Goal: Book appointment/travel/reservation

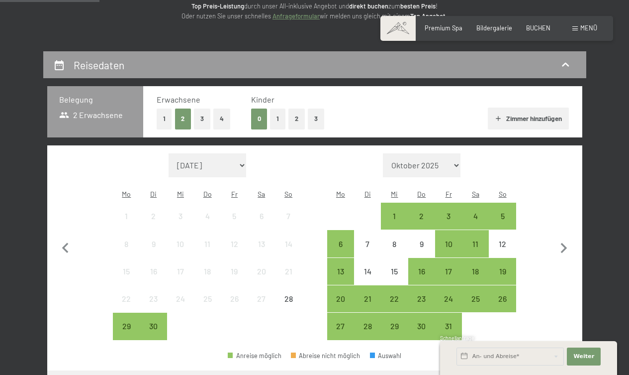
select select "[DATE]"
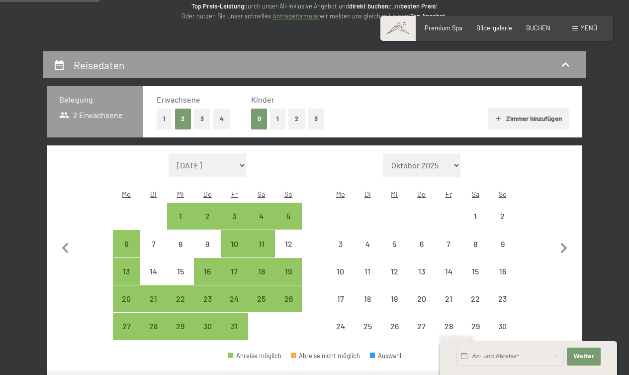
select select "[DATE]"
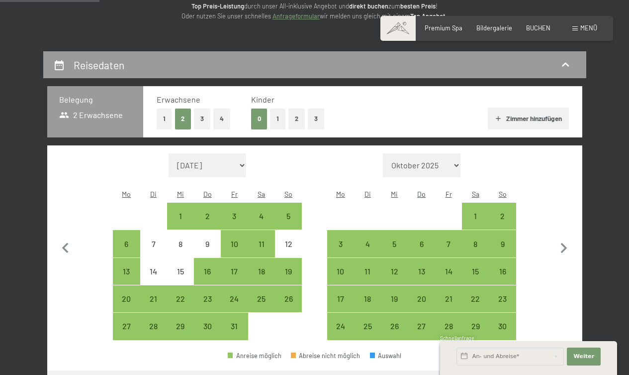
click at [293, 120] on button "2" at bounding box center [297, 118] width 16 height 20
select select "[DATE]"
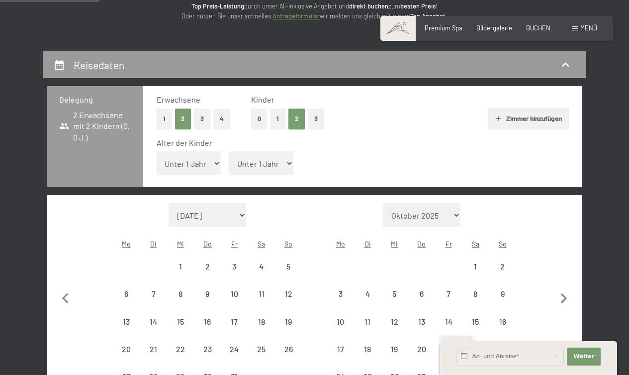
select select "[DATE]"
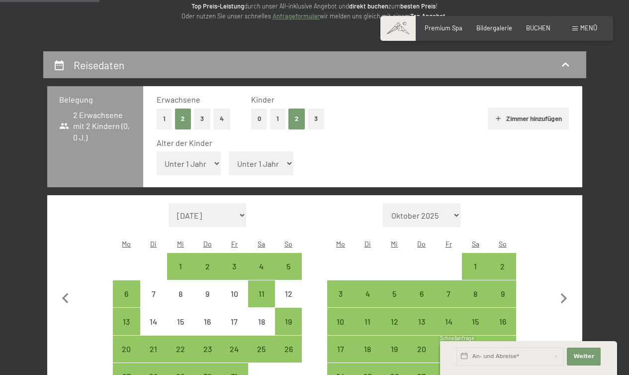
select select "2"
select select "[DATE]"
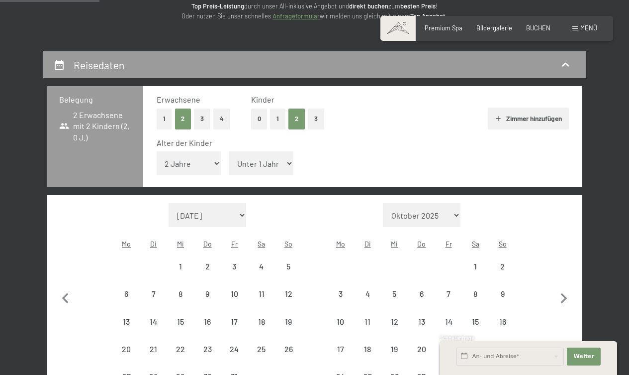
click at [280, 157] on div "Alter der Kinder Unter 1 Jahr 1 Jahr 2 Jahre 3 Jahre 4 Jahre 5 Jahre 6 Jahre 7 …" at bounding box center [363, 158] width 412 height 42
select select "[DATE]"
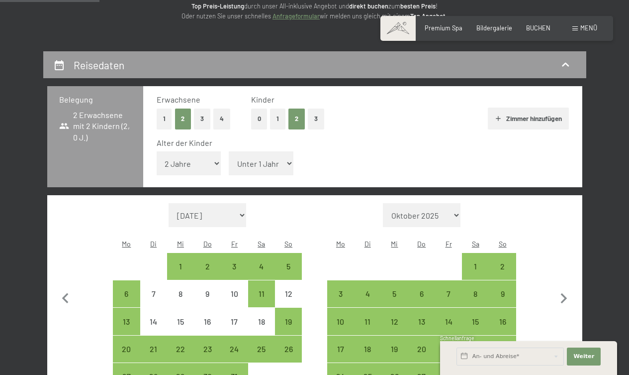
select select "7"
select select "[DATE]"
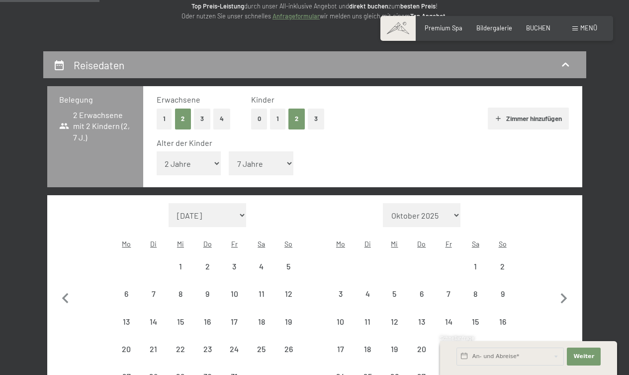
select select "[DATE]"
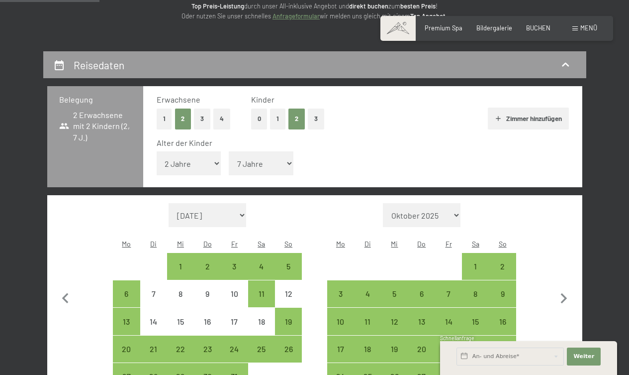
select select "4"
select select "[DATE]"
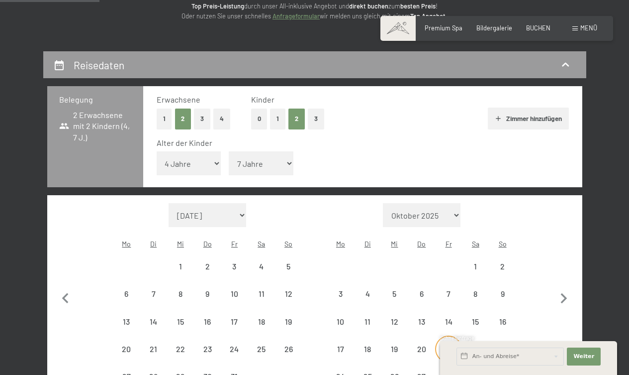
select select "[DATE]"
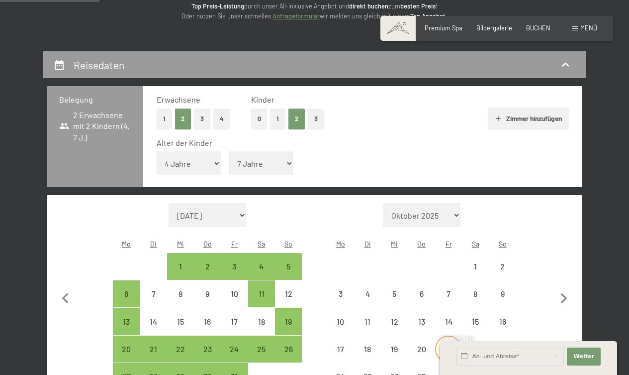
select select "[DATE]"
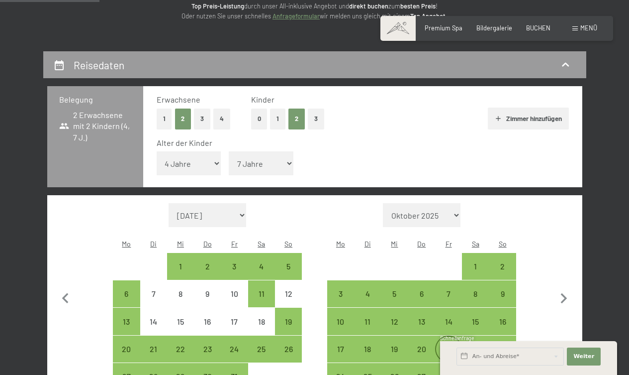
click at [442, 336] on div "21" at bounding box center [448, 348] width 25 height 25
select select "[DATE]"
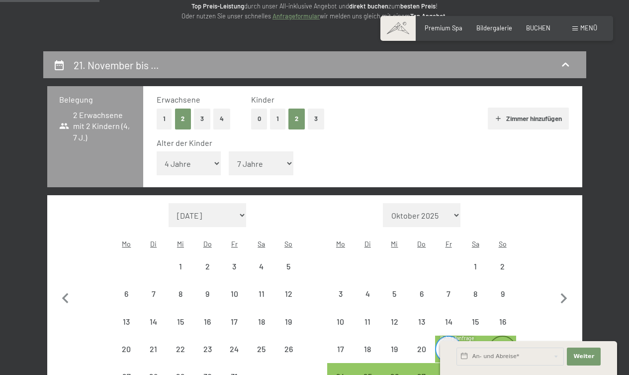
click at [502, 345] on div "23" at bounding box center [502, 357] width 25 height 25
select select "[DATE]"
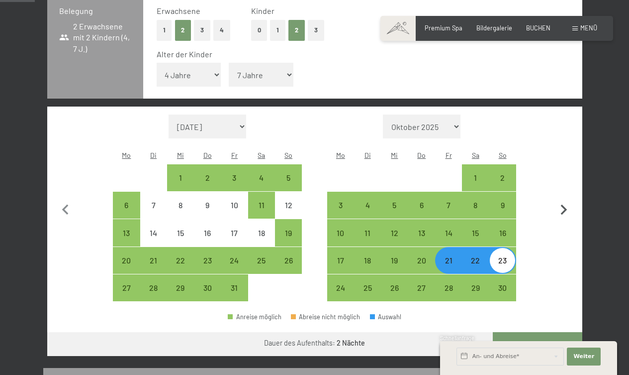
scroll to position [247, 0]
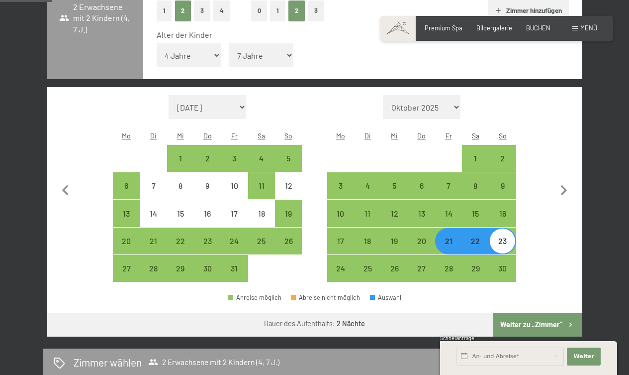
click at [540, 312] on button "Weiter zu „Zimmer“" at bounding box center [537, 324] width 89 height 24
select select "[DATE]"
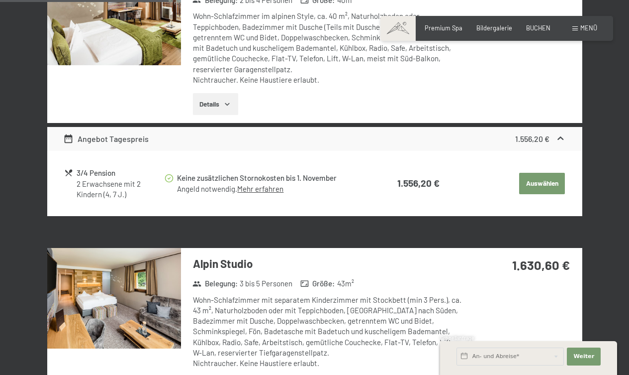
scroll to position [554, 0]
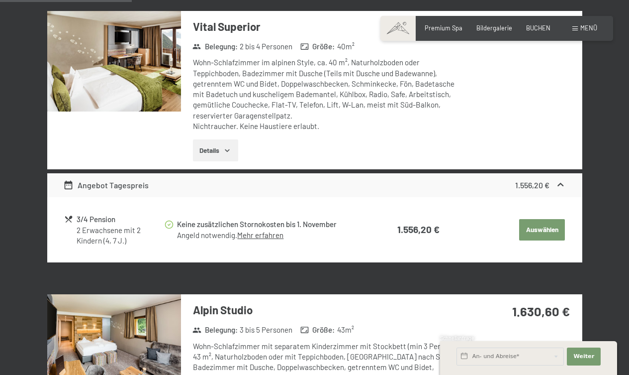
click at [535, 232] on button "Auswählen" at bounding box center [542, 230] width 46 height 22
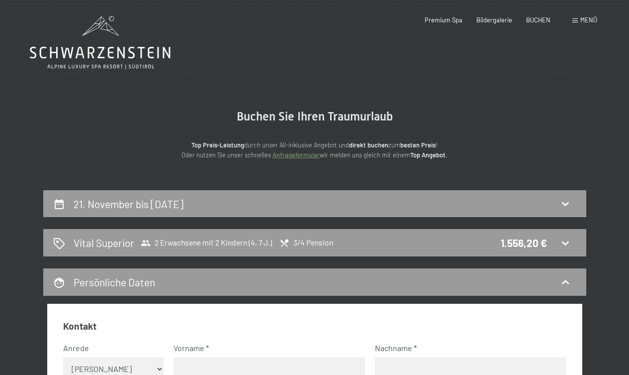
scroll to position [0, 0]
